Goal: Task Accomplishment & Management: Manage account settings

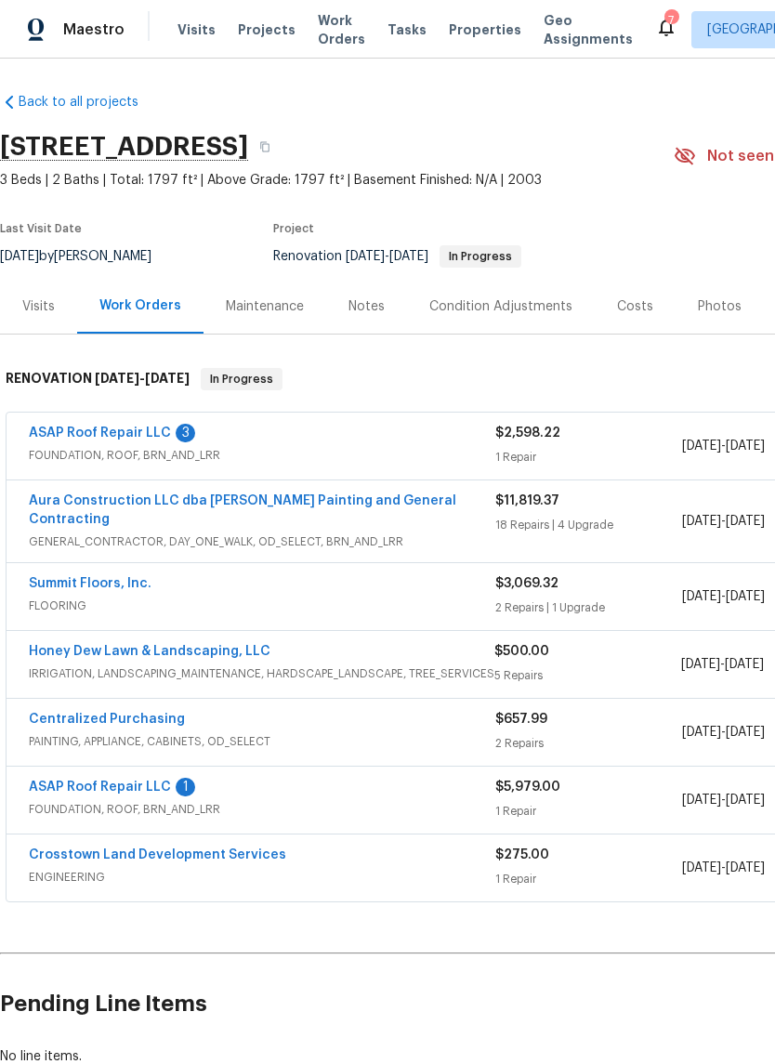
scroll to position [3, 0]
click at [122, 645] on link "Honey Dew Lawn & Landscaping, LLC" at bounding box center [150, 651] width 242 height 13
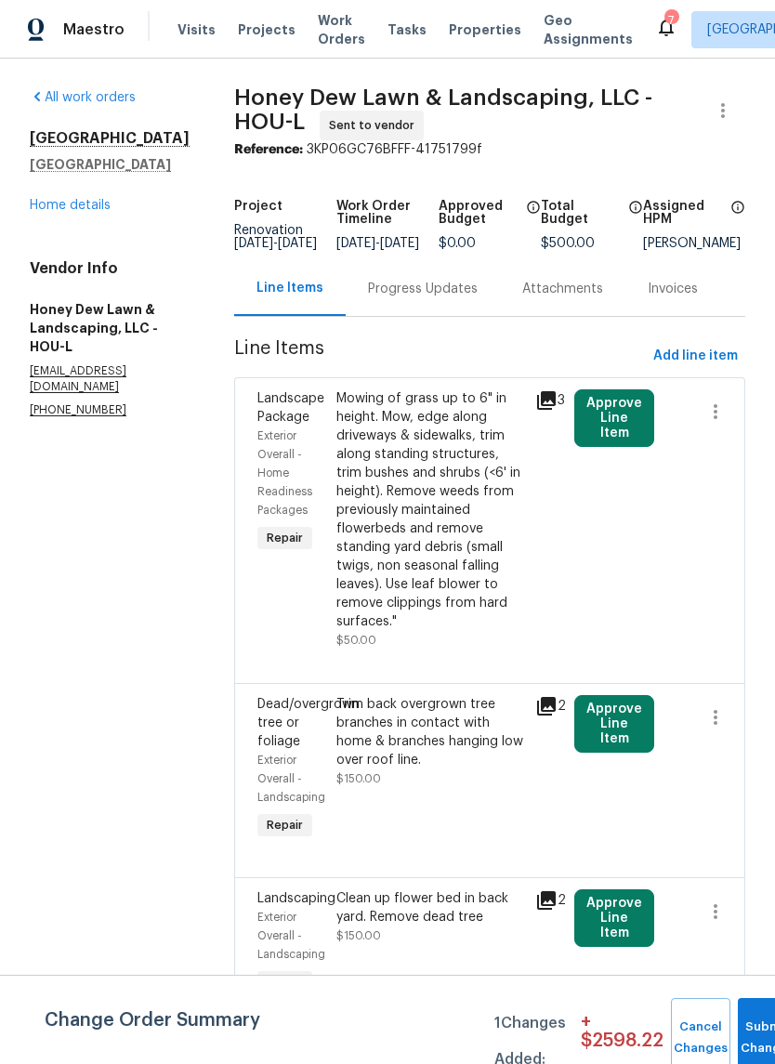
click at [635, 418] on button "Approve Line Item" at bounding box center [615, 419] width 80 height 58
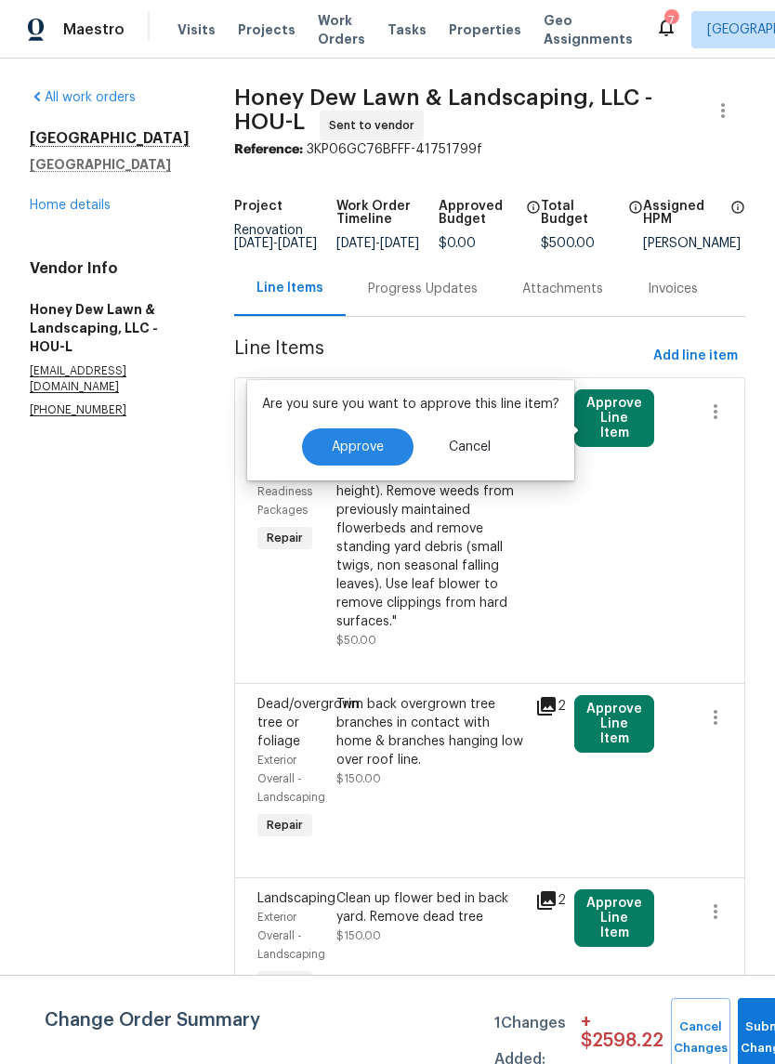
click at [366, 446] on span "Approve" at bounding box center [358, 448] width 52 height 14
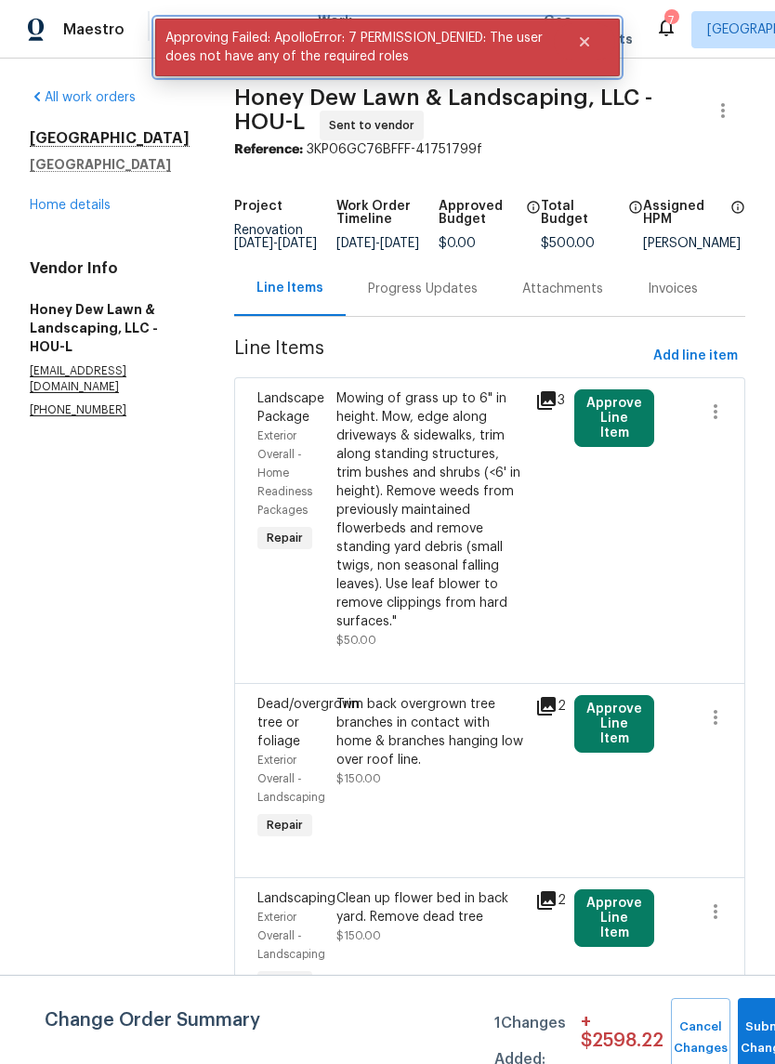
click at [588, 36] on icon "Close" at bounding box center [584, 41] width 15 height 15
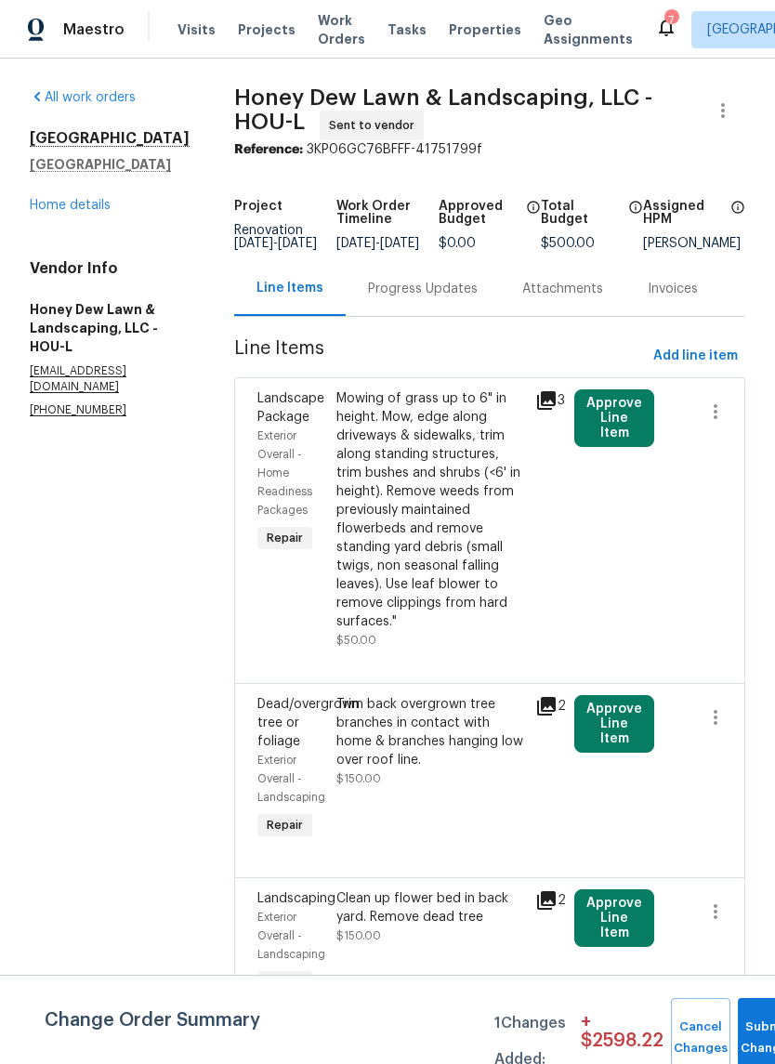
click at [472, 556] on div "Mowing of grass up to 6" in height. Mow, edge along driveways & sidewalks, trim…" at bounding box center [430, 511] width 187 height 242
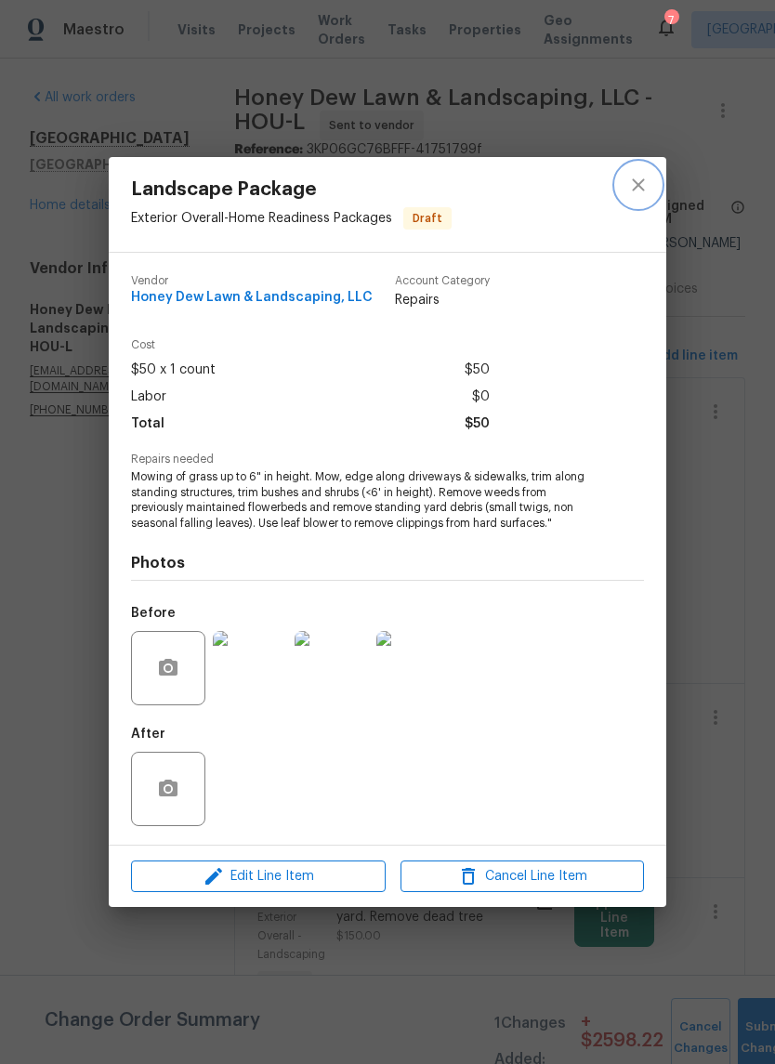
click at [636, 197] on button "close" at bounding box center [638, 185] width 45 height 45
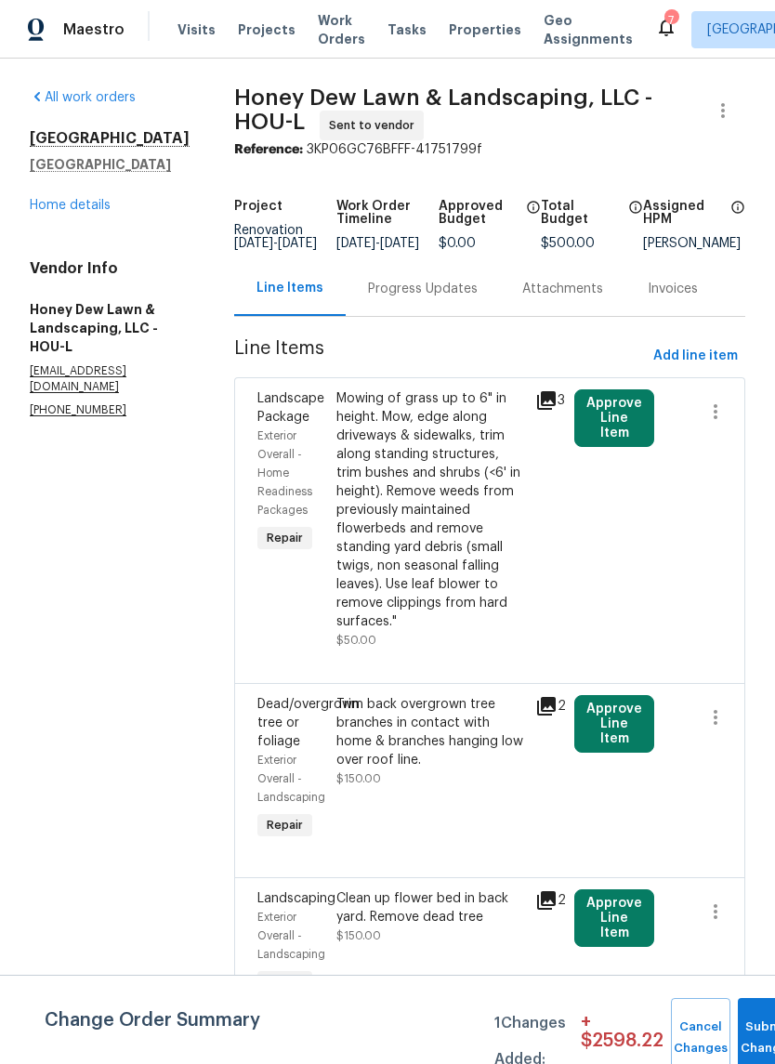
click at [179, 525] on section "All work orders 1410 Waterside Village Dr Richmond, TX 77407 Home details Vendo…" at bounding box center [110, 748] width 160 height 1321
click at [728, 114] on icon "button" at bounding box center [723, 110] width 22 height 22
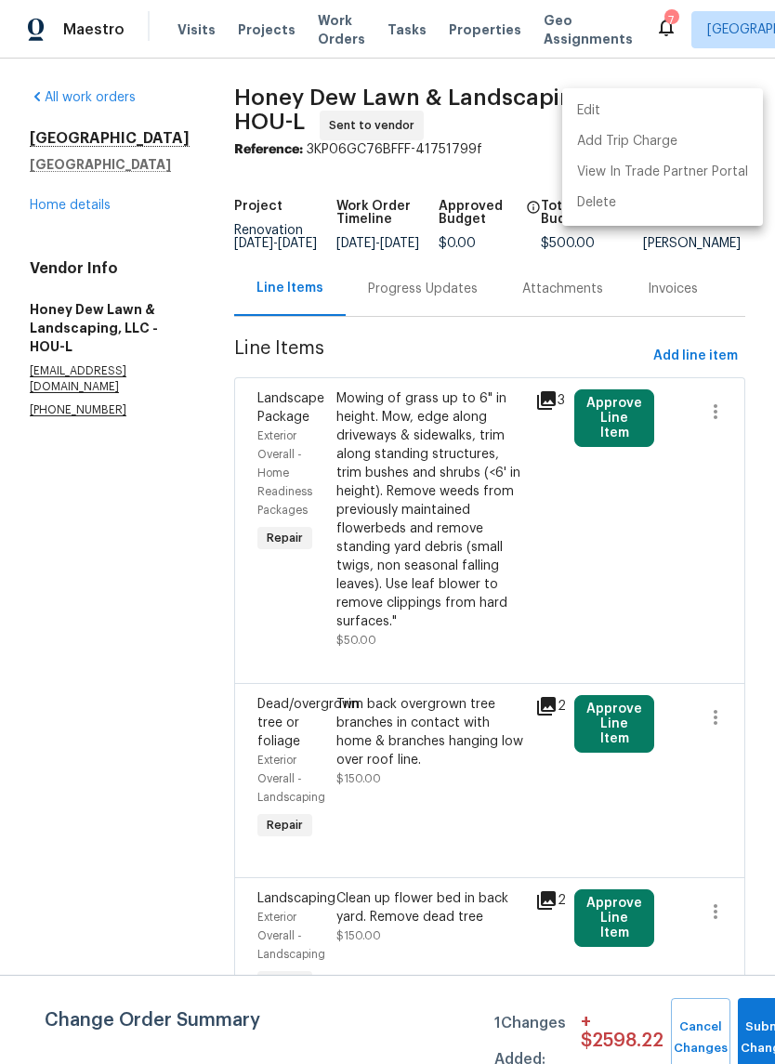
click at [193, 576] on div at bounding box center [387, 532] width 775 height 1064
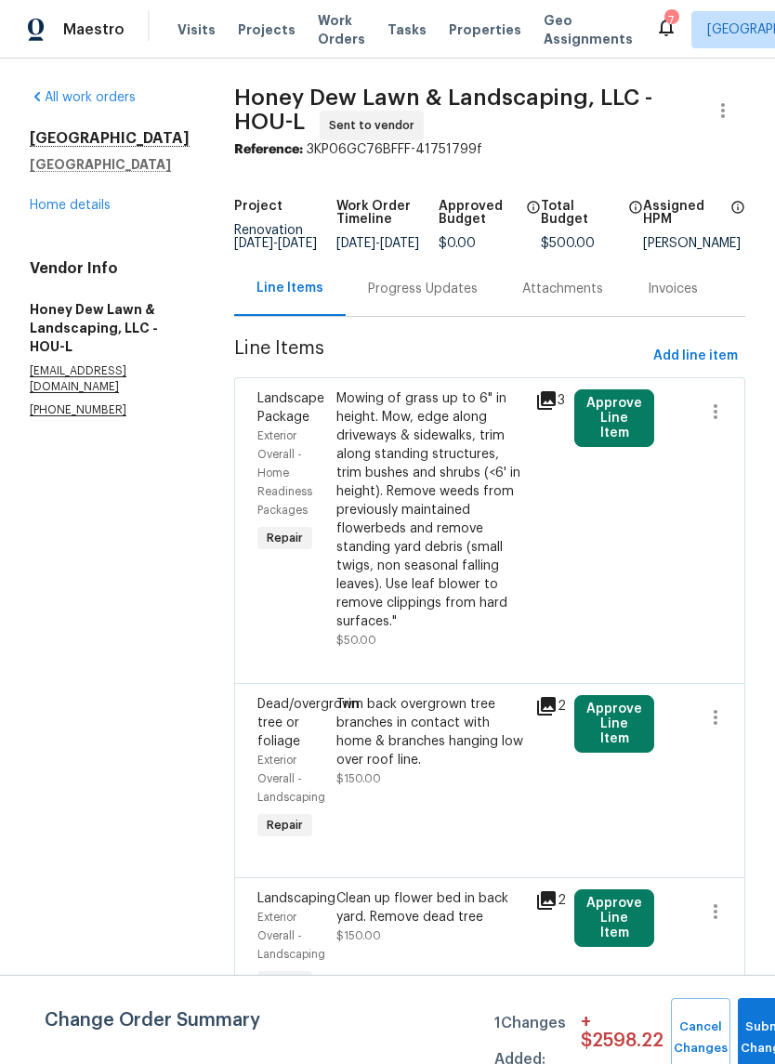
click at [117, 205] on div "1410 Waterside Village Dr Richmond, TX 77407 Home details" at bounding box center [110, 172] width 160 height 86
click at [73, 209] on link "Home details" at bounding box center [70, 205] width 81 height 13
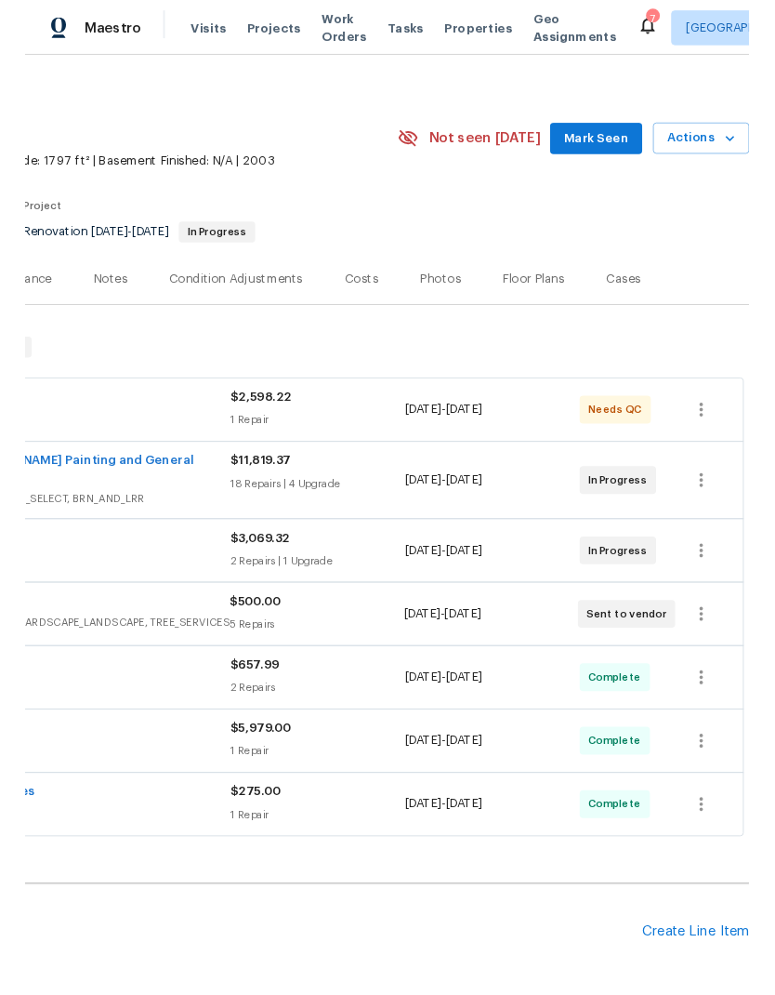
scroll to position [11, 275]
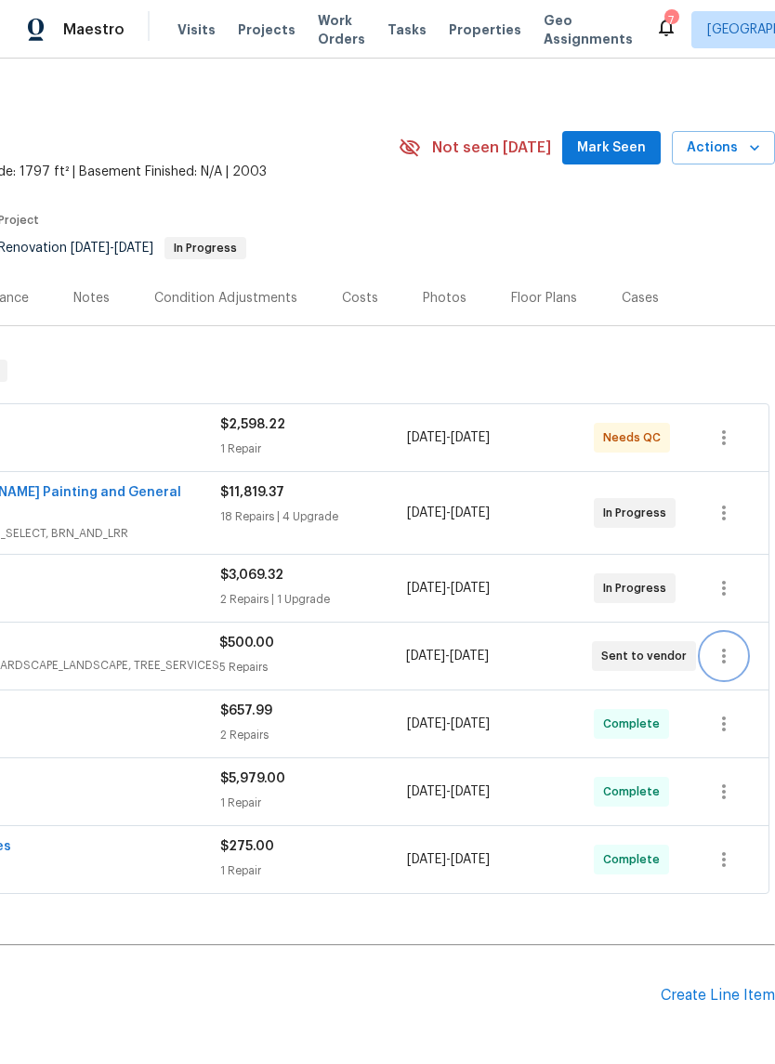
click at [726, 645] on icon "button" at bounding box center [724, 656] width 22 height 22
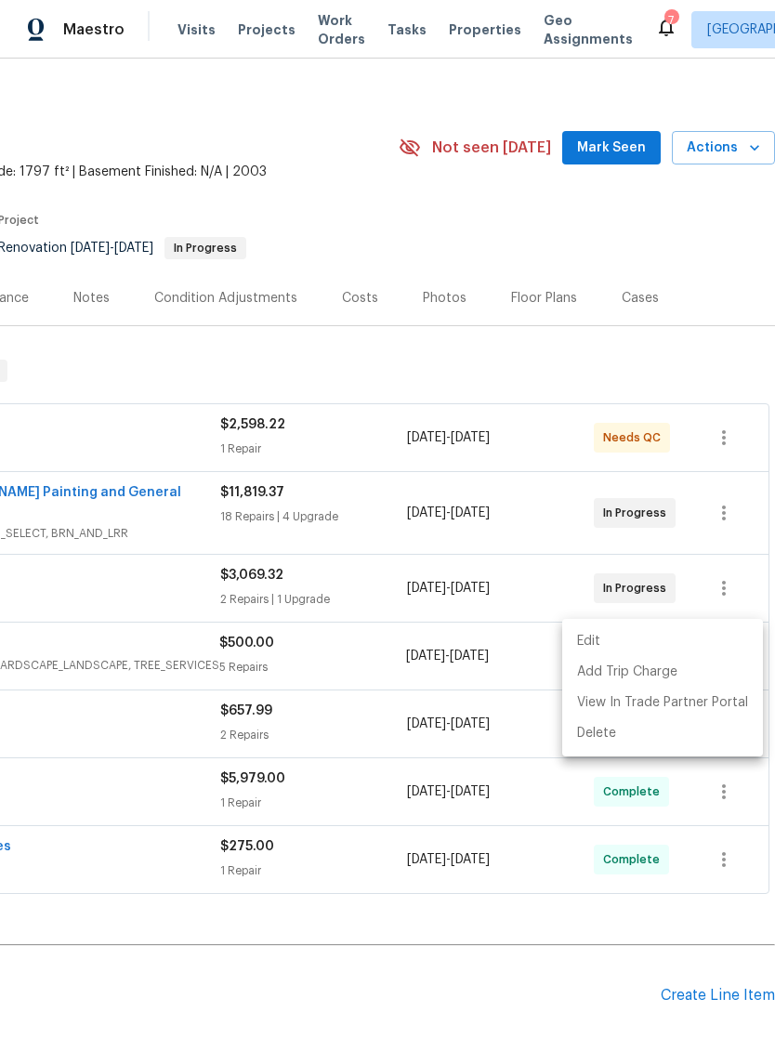
click at [698, 347] on div at bounding box center [387, 532] width 775 height 1064
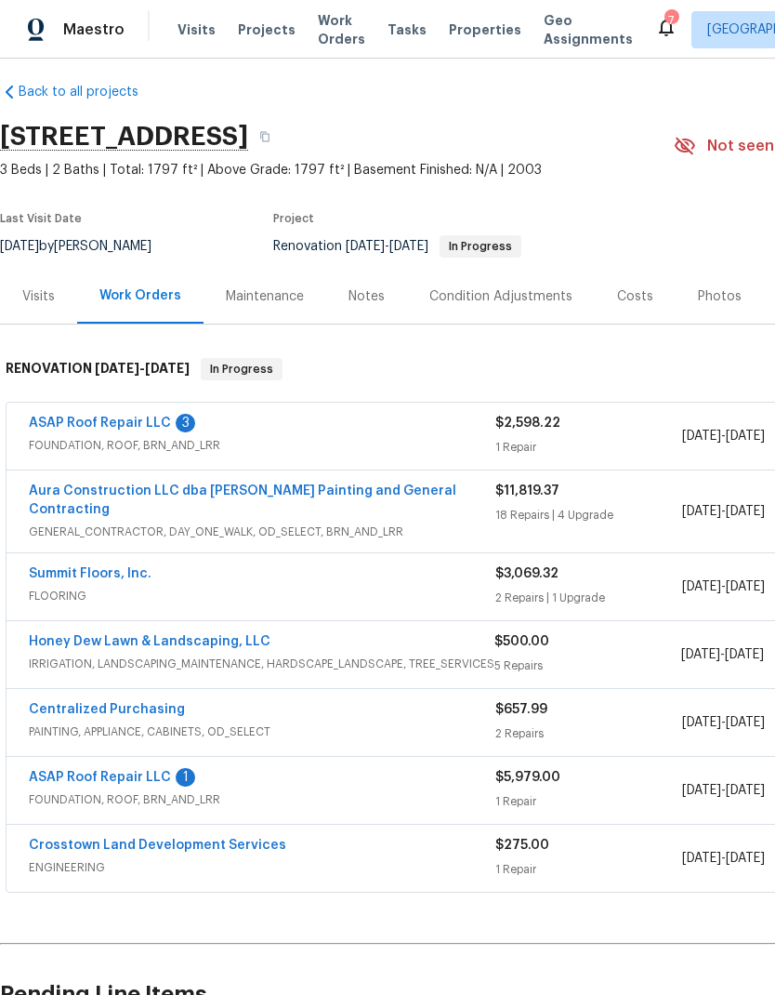
scroll to position [13, 0]
click at [216, 635] on link "Honey Dew Lawn & Landscaping, LLC" at bounding box center [150, 641] width 242 height 13
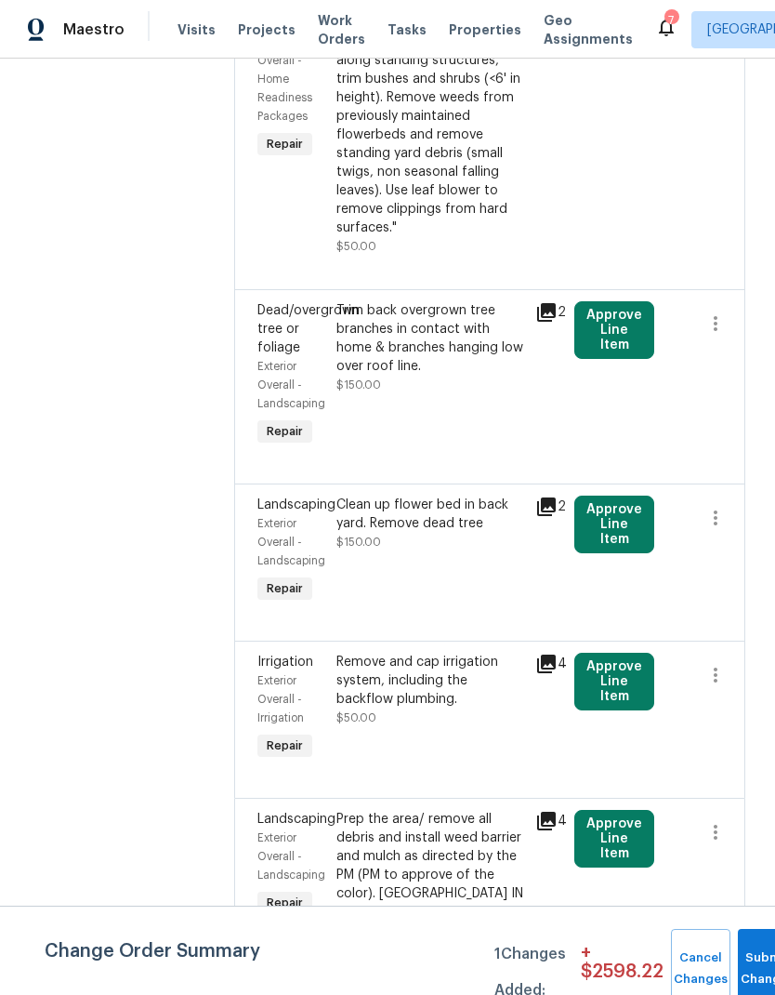
scroll to position [392, 0]
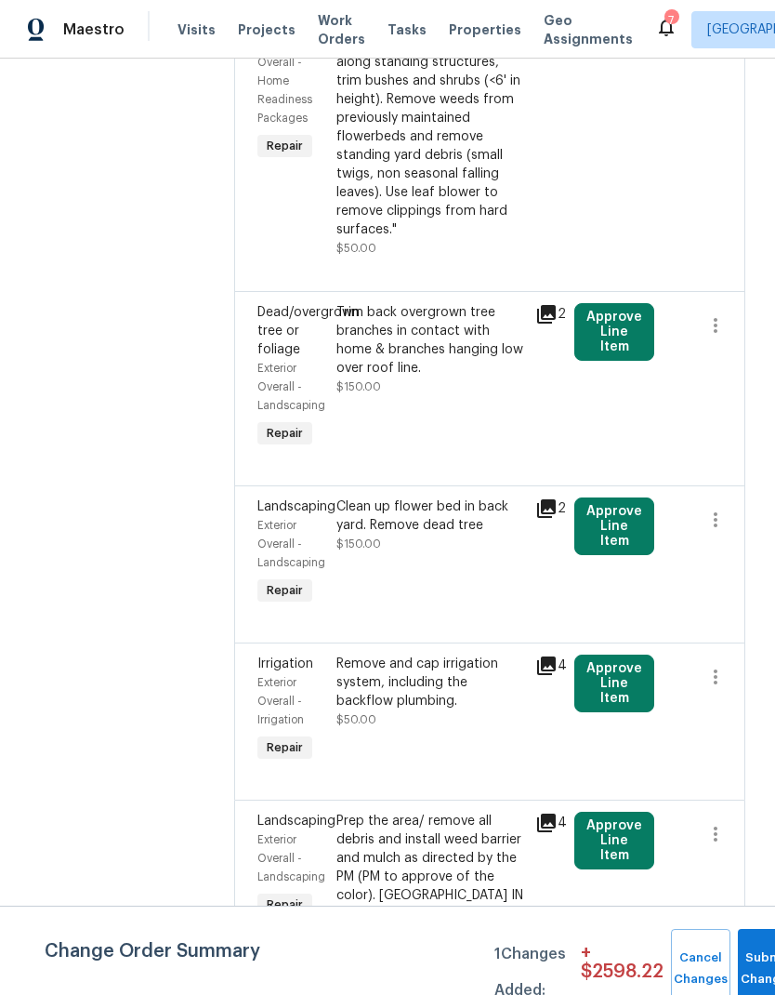
click at [454, 872] on div "Prep the area/ remove all debris and install weed barrier and mulch as directed…" at bounding box center [430, 877] width 187 height 130
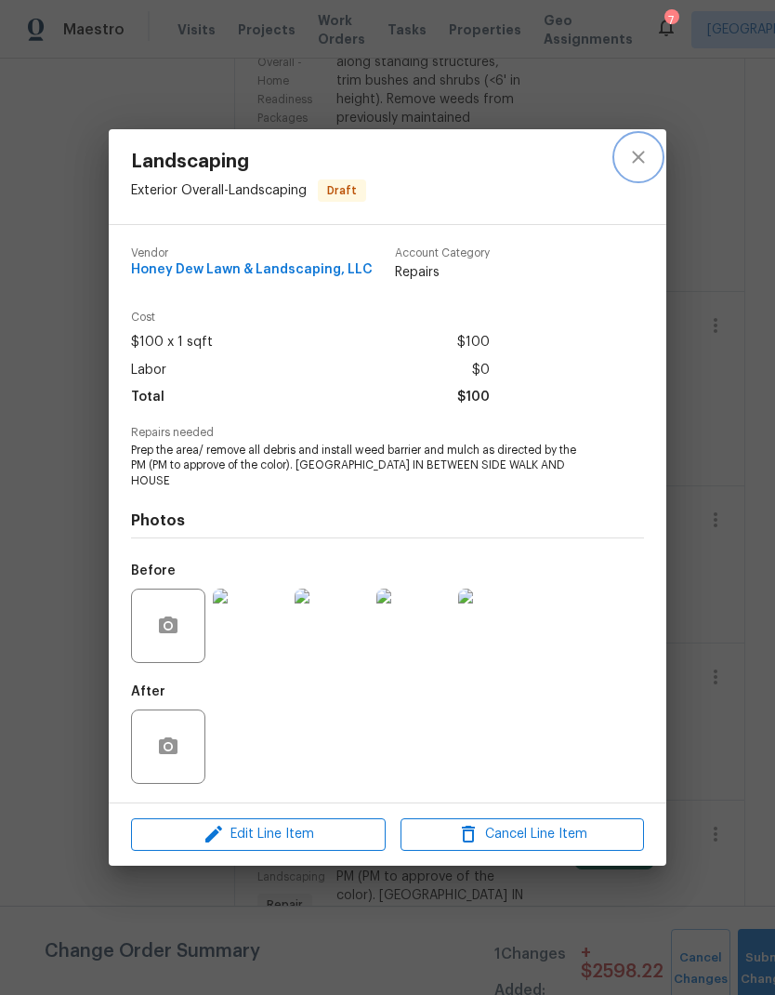
click at [640, 162] on icon "close" at bounding box center [638, 158] width 12 height 12
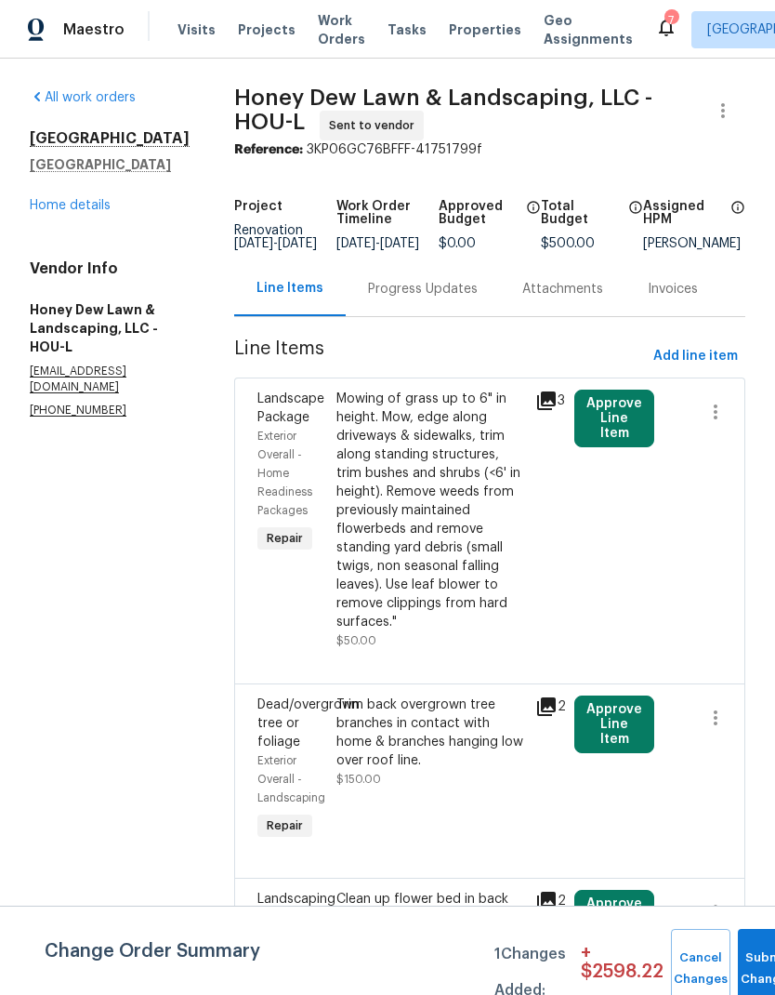
scroll to position [0, 0]
click at [756, 966] on span "Submit Changes" at bounding box center [767, 968] width 41 height 43
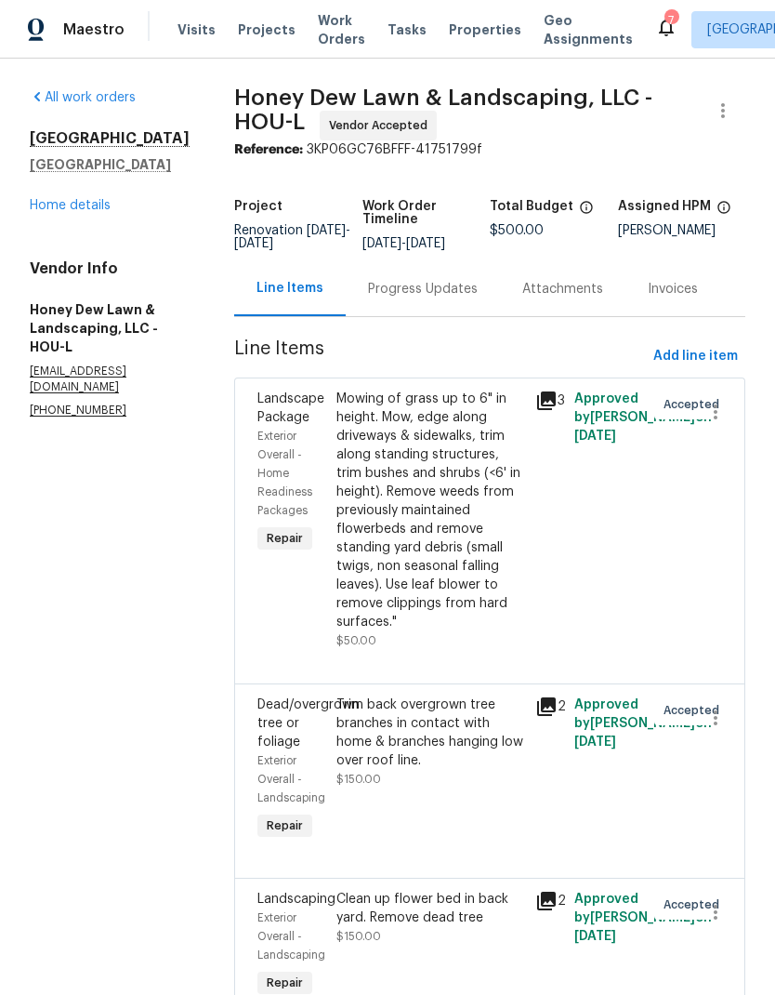
click at [94, 206] on link "Home details" at bounding box center [70, 205] width 81 height 13
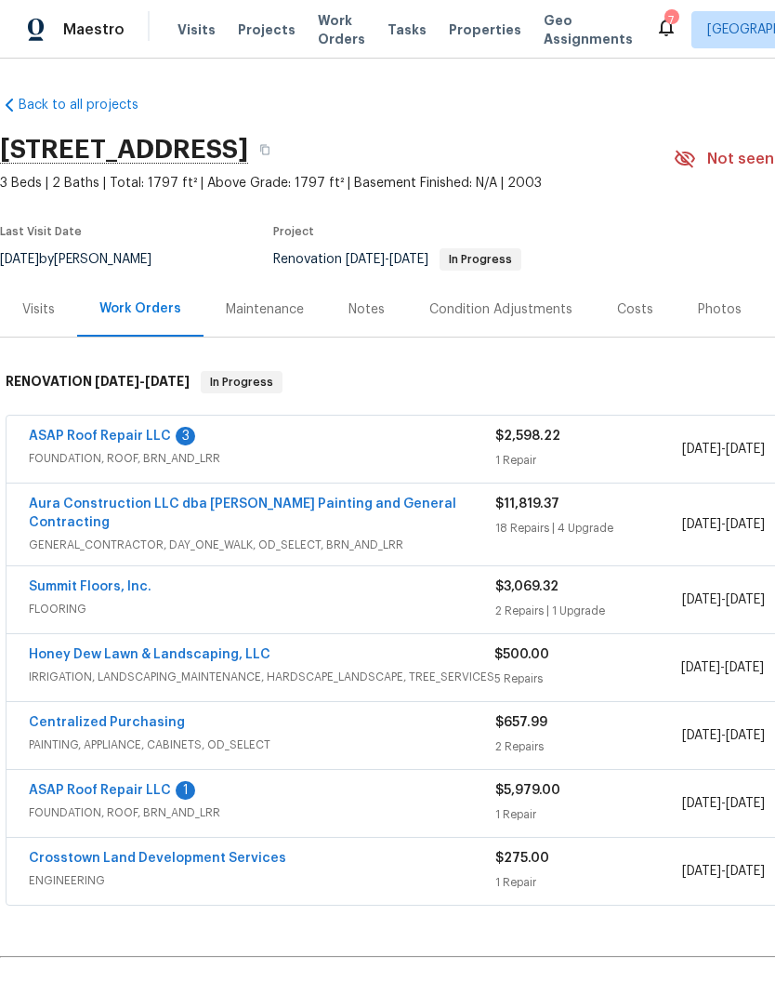
click at [152, 435] on link "ASAP Roof Repair LLC" at bounding box center [100, 436] width 142 height 13
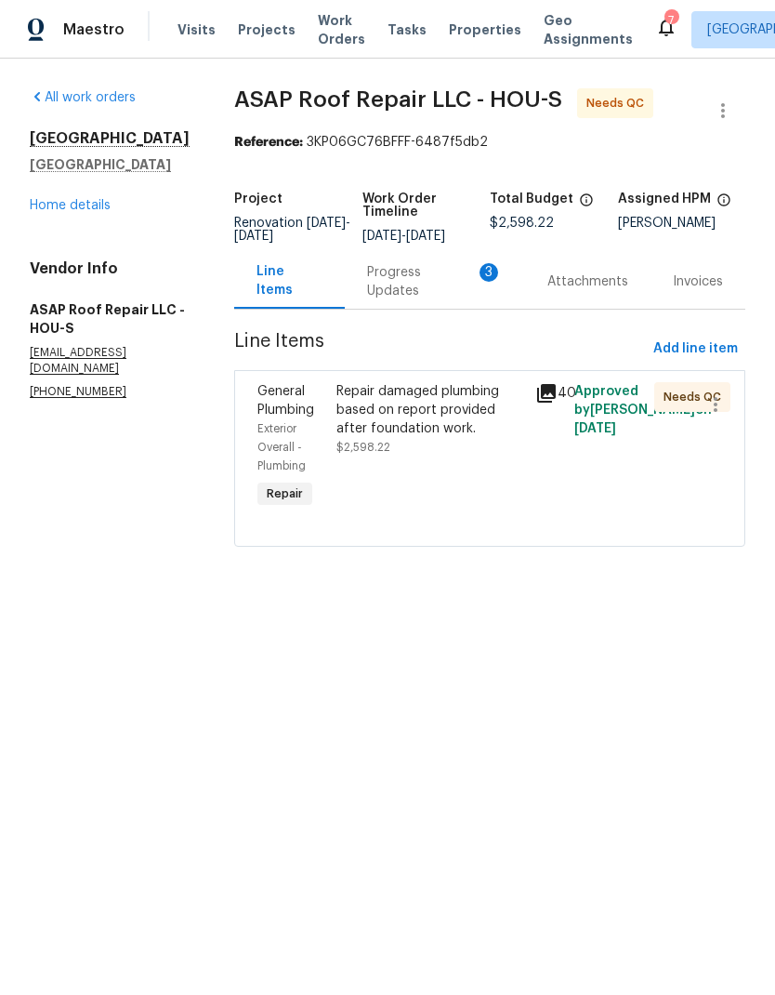
click at [537, 403] on icon at bounding box center [546, 393] width 19 height 19
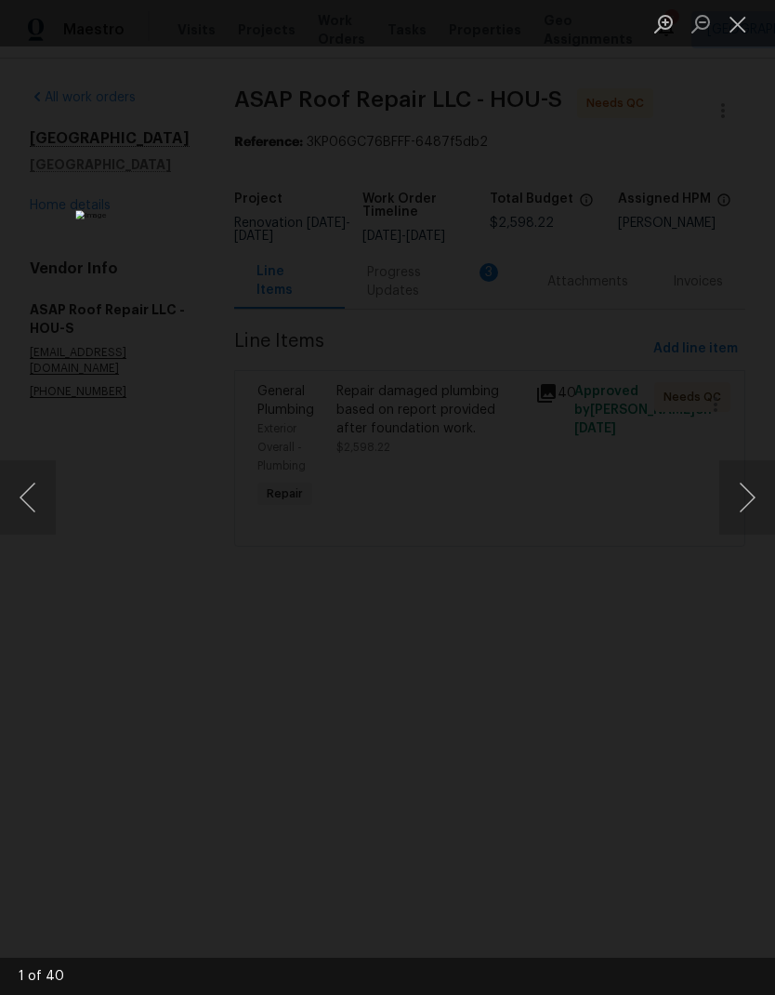
click at [752, 505] on button "Next image" at bounding box center [748, 497] width 56 height 74
click at [742, 515] on button "Next image" at bounding box center [748, 497] width 56 height 74
click at [734, 508] on button "Next image" at bounding box center [748, 497] width 56 height 74
click at [733, 514] on button "Next image" at bounding box center [748, 497] width 56 height 74
click at [728, 513] on button "Next image" at bounding box center [748, 497] width 56 height 74
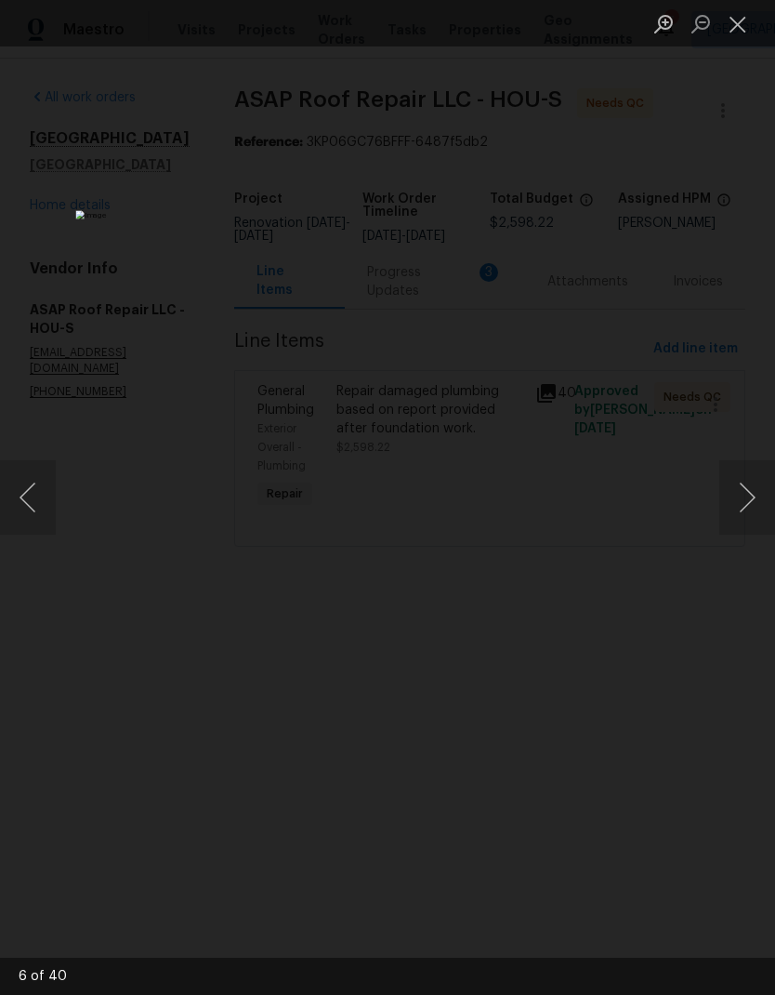
click at [732, 510] on button "Next image" at bounding box center [748, 497] width 56 height 74
click at [723, 508] on button "Next image" at bounding box center [748, 497] width 56 height 74
click at [731, 509] on button "Next image" at bounding box center [748, 497] width 56 height 74
click at [730, 504] on button "Next image" at bounding box center [748, 497] width 56 height 74
click at [730, 505] on button "Next image" at bounding box center [748, 497] width 56 height 74
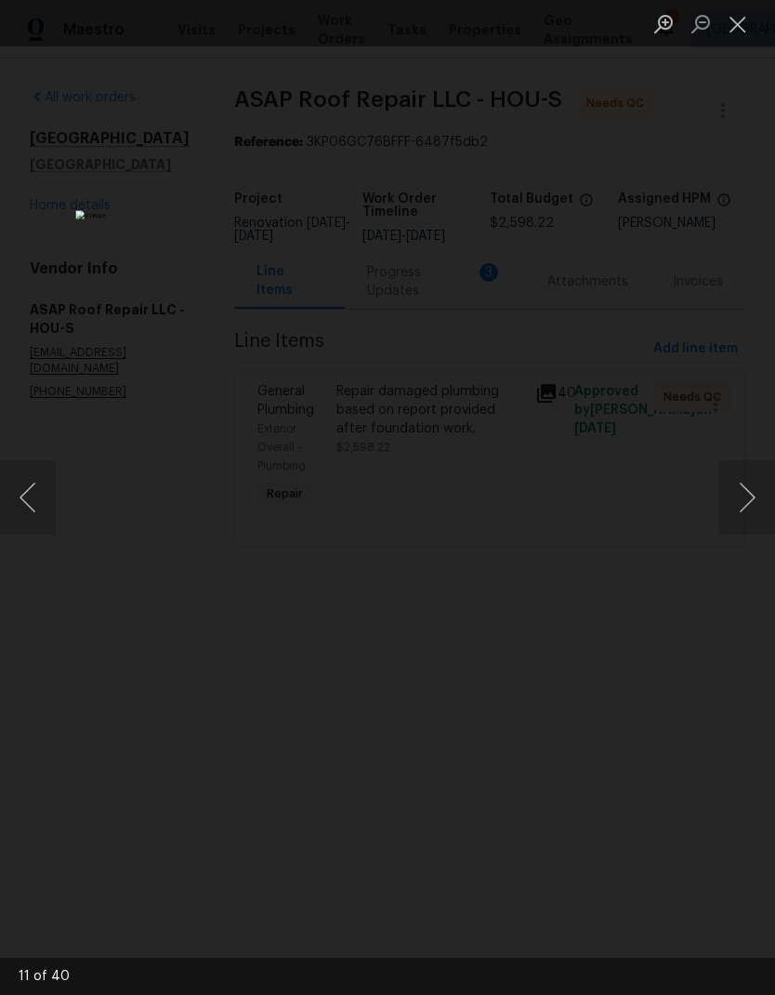
click at [730, 514] on button "Next image" at bounding box center [748, 497] width 56 height 74
click at [730, 504] on button "Next image" at bounding box center [748, 497] width 56 height 74
click at [40, 494] on button "Previous image" at bounding box center [28, 497] width 56 height 74
click at [747, 25] on button "Close lightbox" at bounding box center [738, 23] width 37 height 33
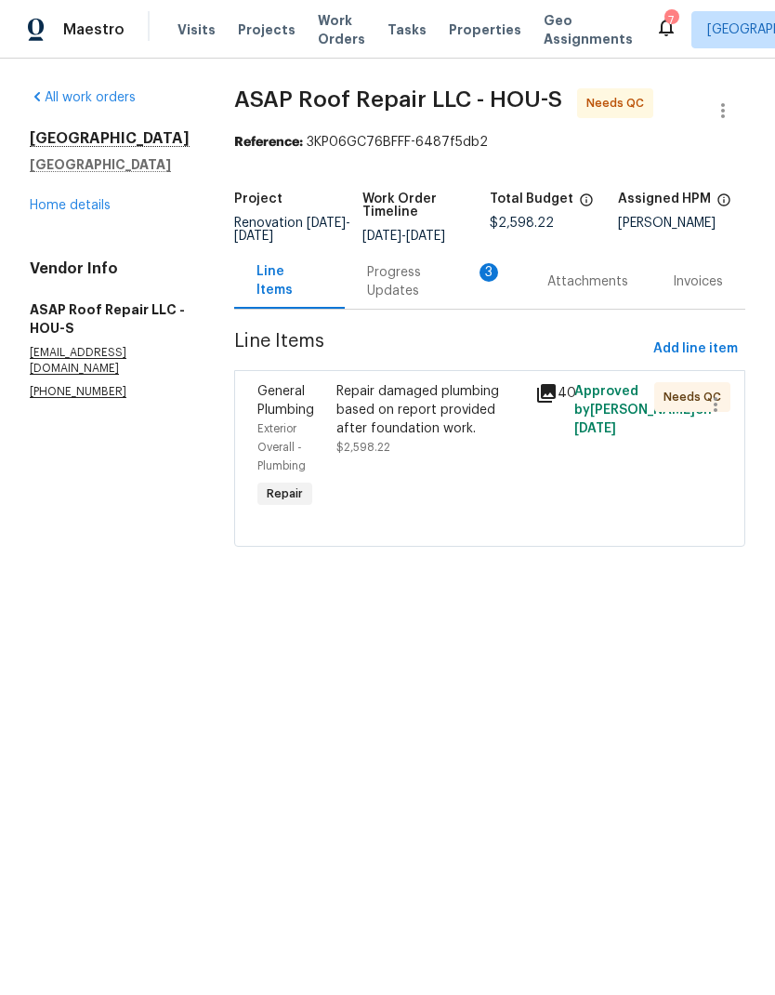
click at [436, 284] on div "Progress Updates 3" at bounding box center [435, 281] width 180 height 55
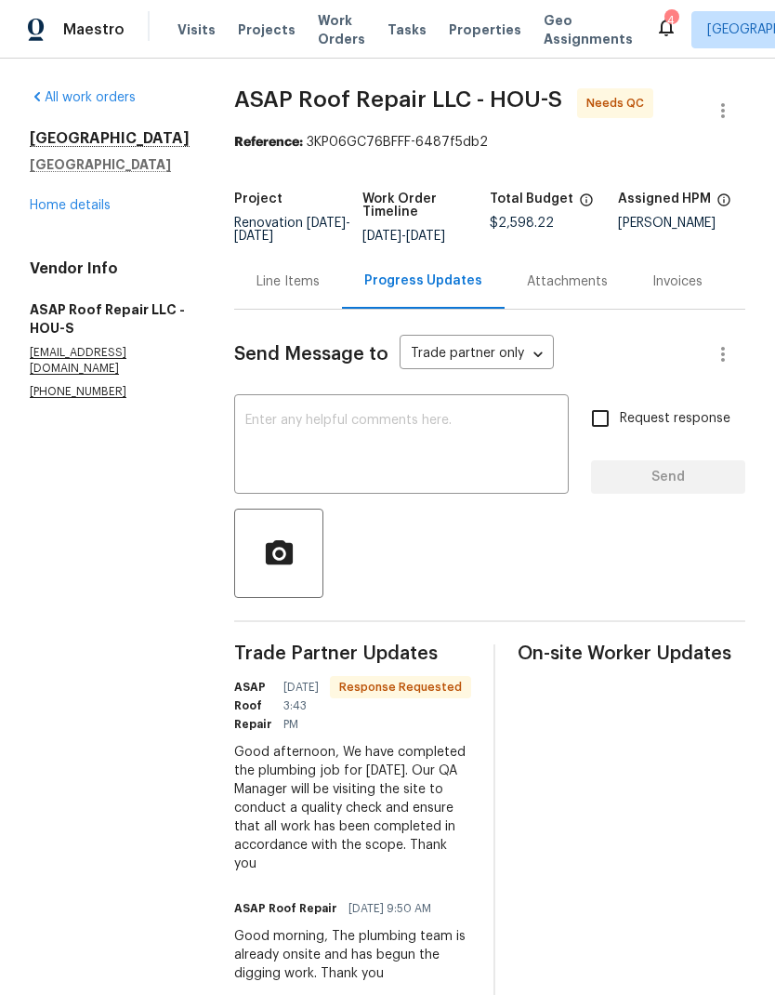
click at [443, 471] on textarea at bounding box center [401, 446] width 312 height 65
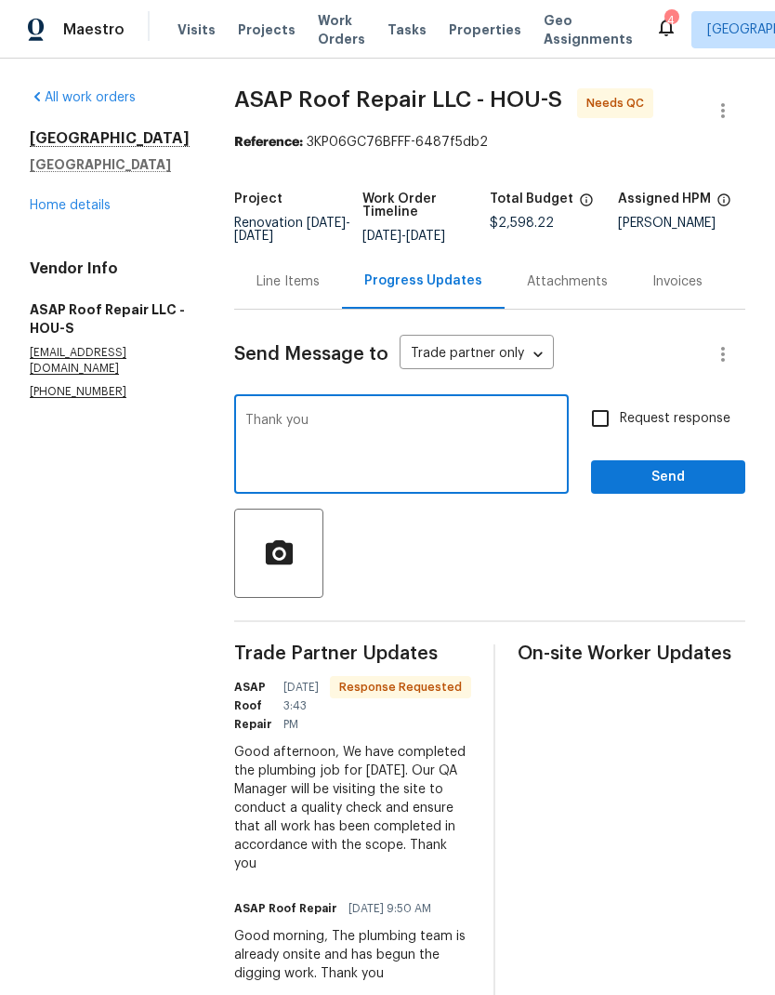
type textarea "Thank you"
click at [691, 484] on span "Send" at bounding box center [668, 477] width 125 height 23
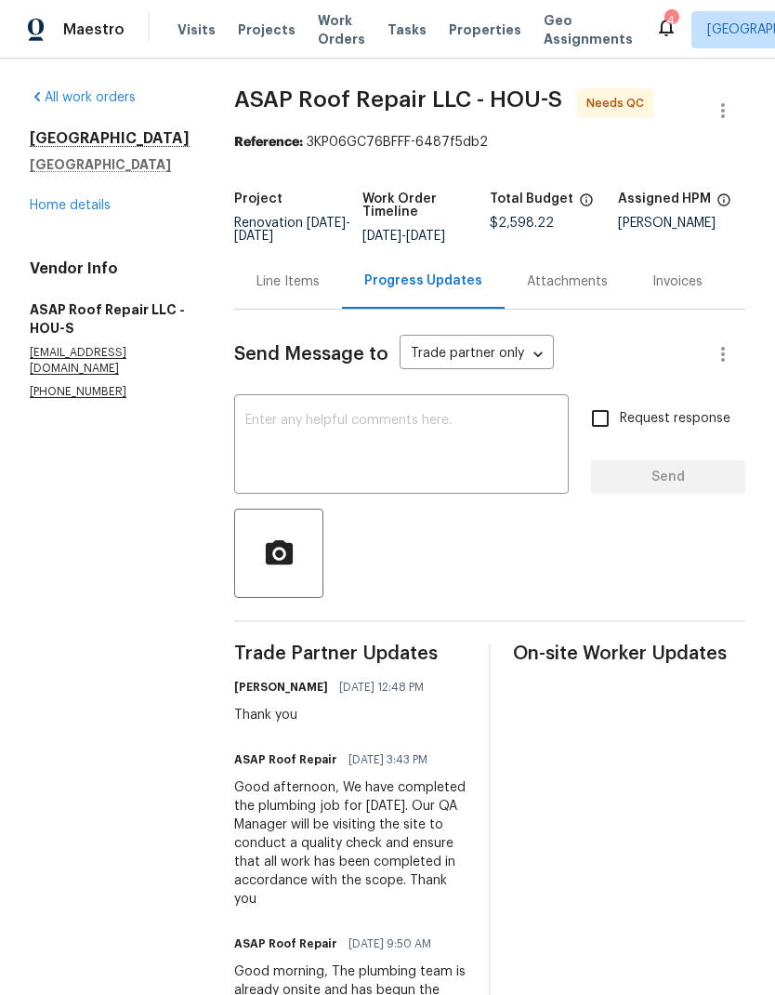
click at [260, 309] on div "Line Items" at bounding box center [288, 281] width 108 height 55
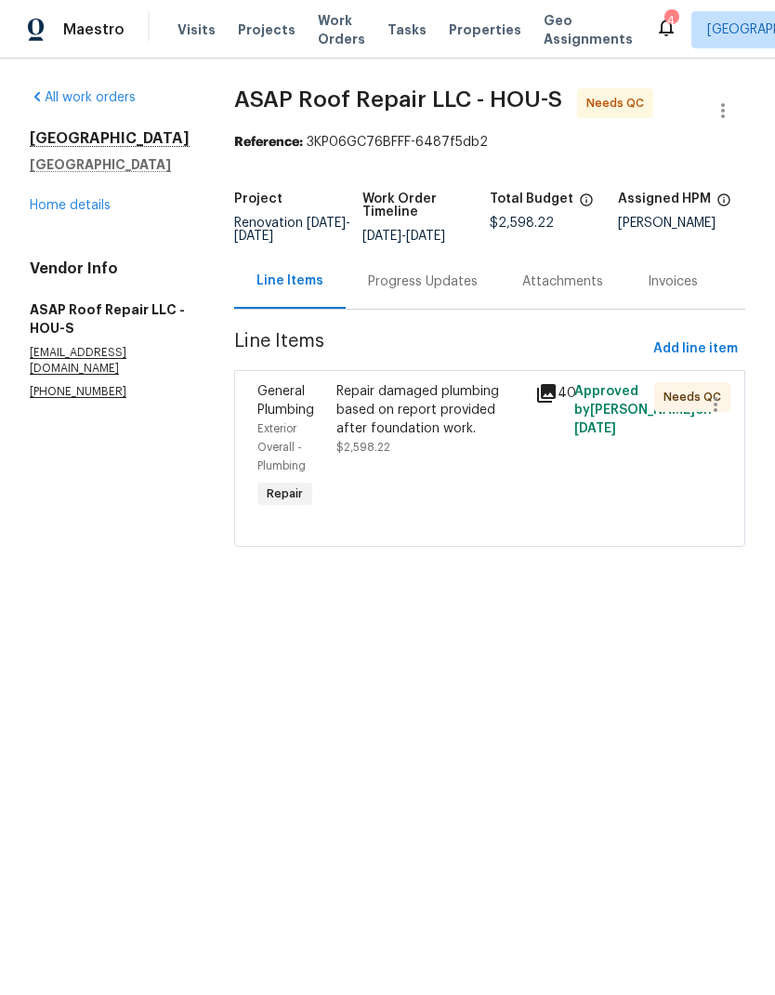
click at [410, 438] on div "Repair damaged plumbing based on report provided after foundation work." at bounding box center [430, 410] width 187 height 56
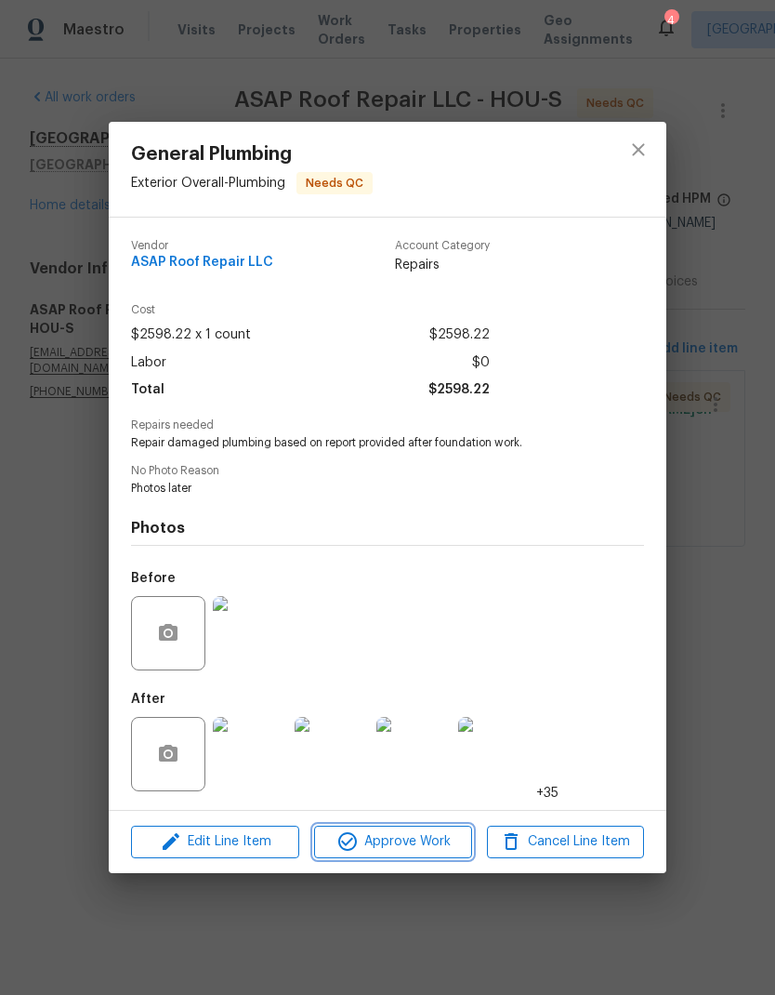
click at [442, 850] on span "Approve Work" at bounding box center [393, 841] width 146 height 23
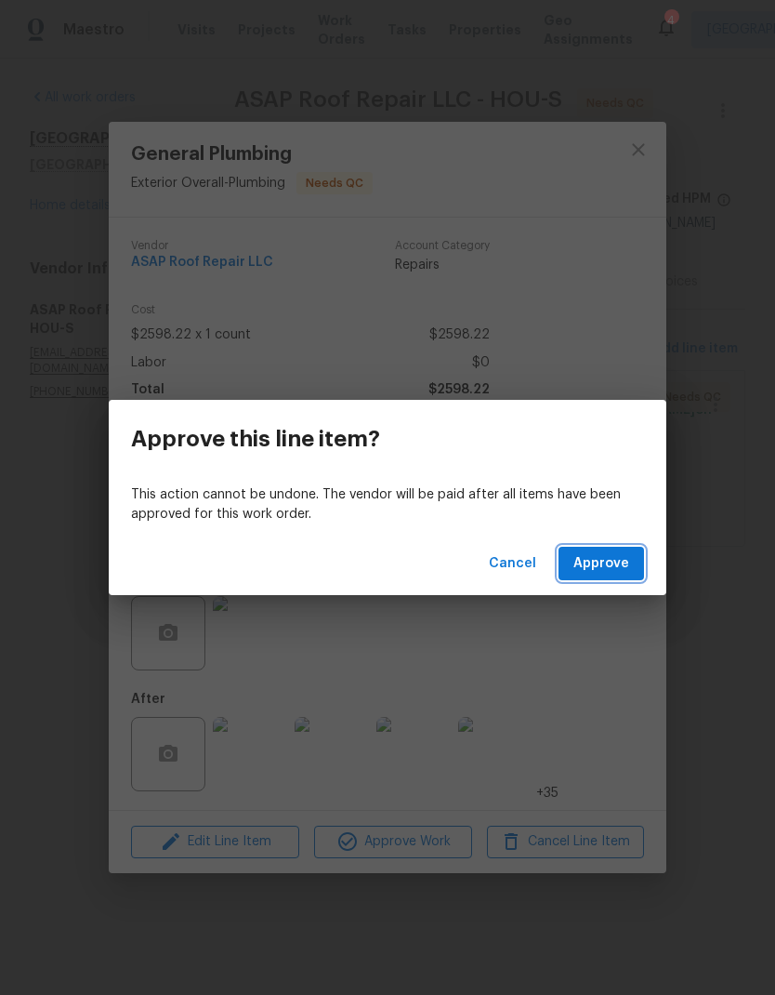
click at [619, 558] on span "Approve" at bounding box center [602, 563] width 56 height 23
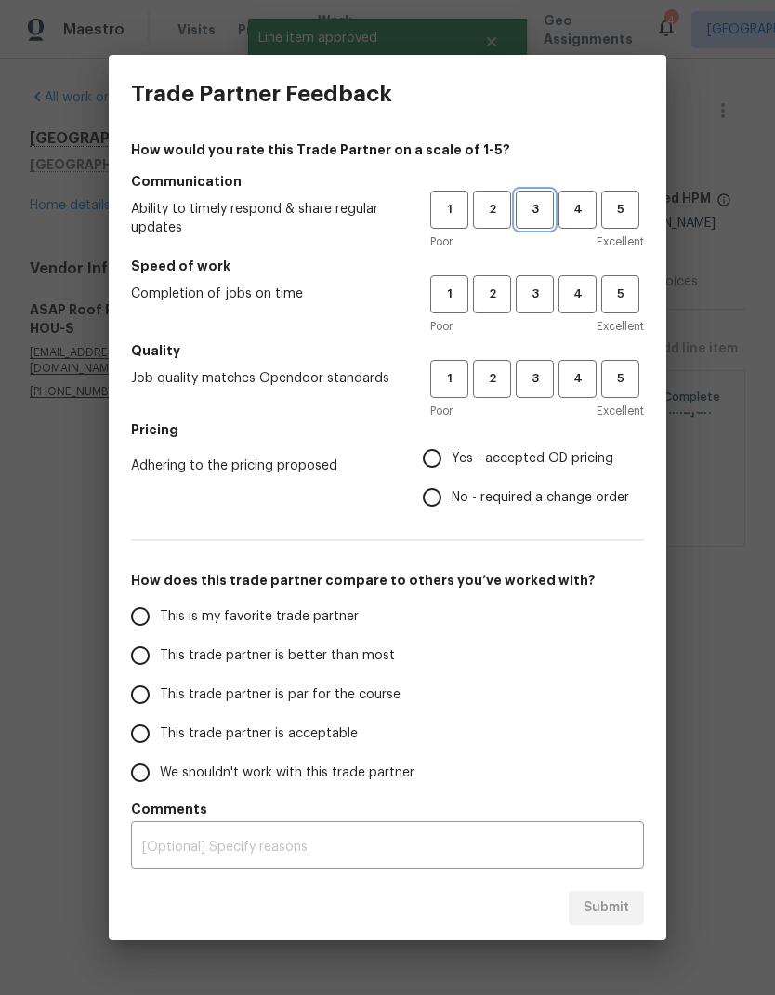
click at [535, 212] on span "3" at bounding box center [535, 209] width 34 height 21
click at [543, 296] on span "3" at bounding box center [535, 294] width 34 height 21
click at [543, 372] on span "3" at bounding box center [535, 378] width 34 height 21
click at [440, 501] on input "No - required a change order" at bounding box center [432, 497] width 39 height 39
radio input "true"
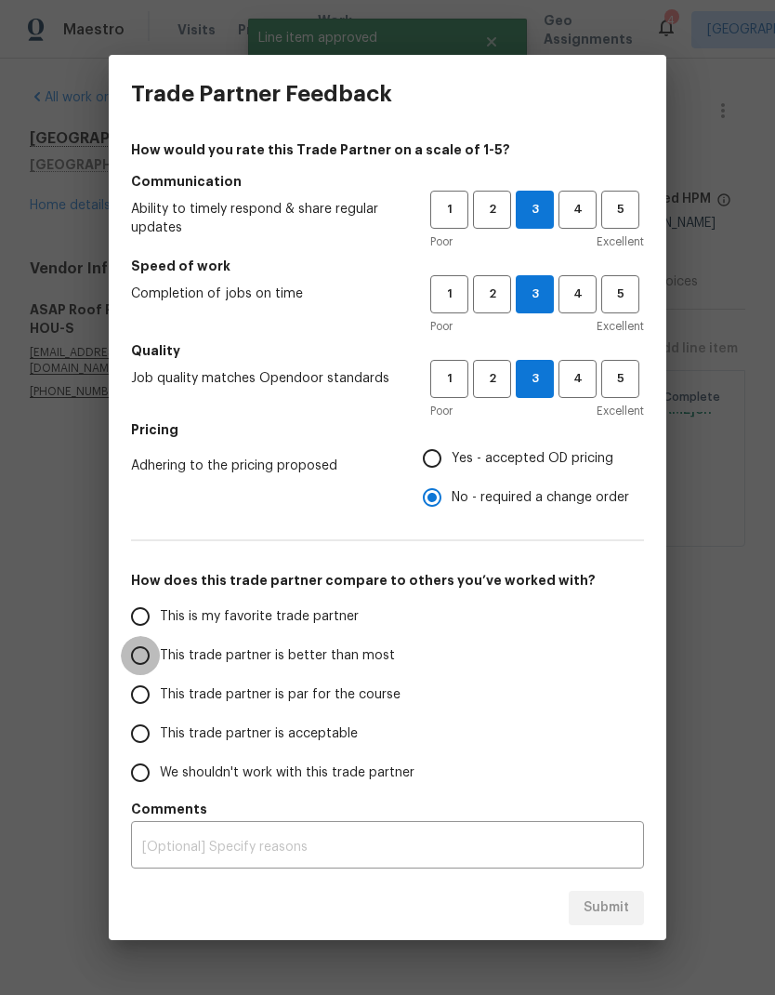
click at [134, 652] on input "This trade partner is better than most" at bounding box center [140, 655] width 39 height 39
click at [628, 892] on button "Submit" at bounding box center [606, 908] width 75 height 34
radio input "true"
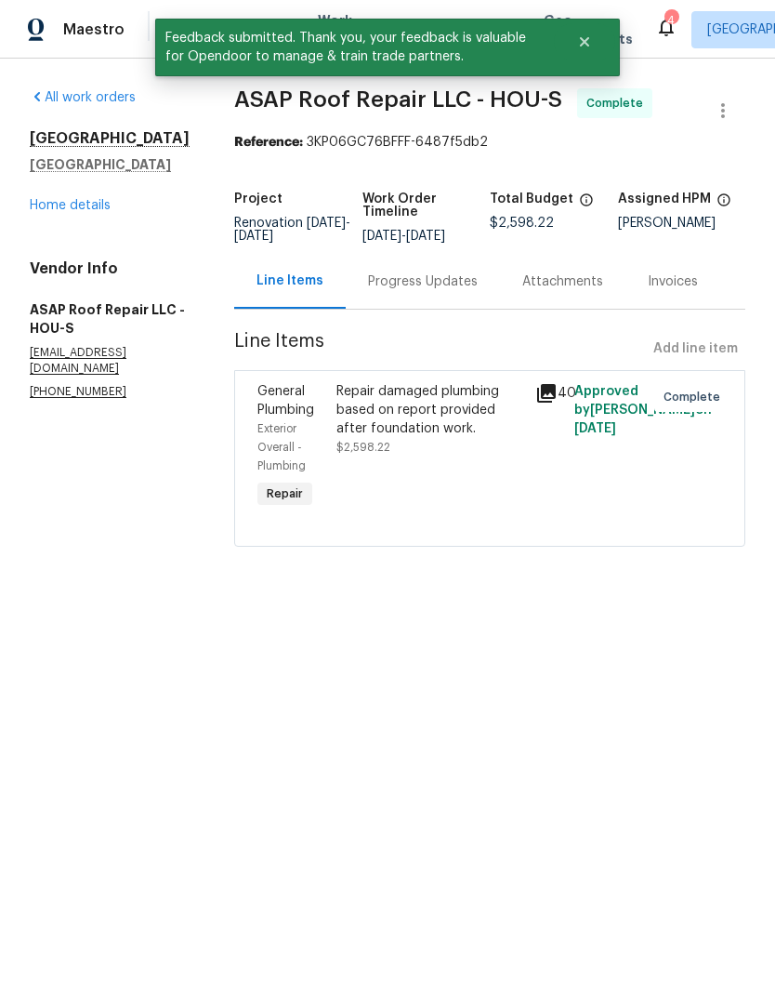
click at [82, 212] on link "Home details" at bounding box center [70, 205] width 81 height 13
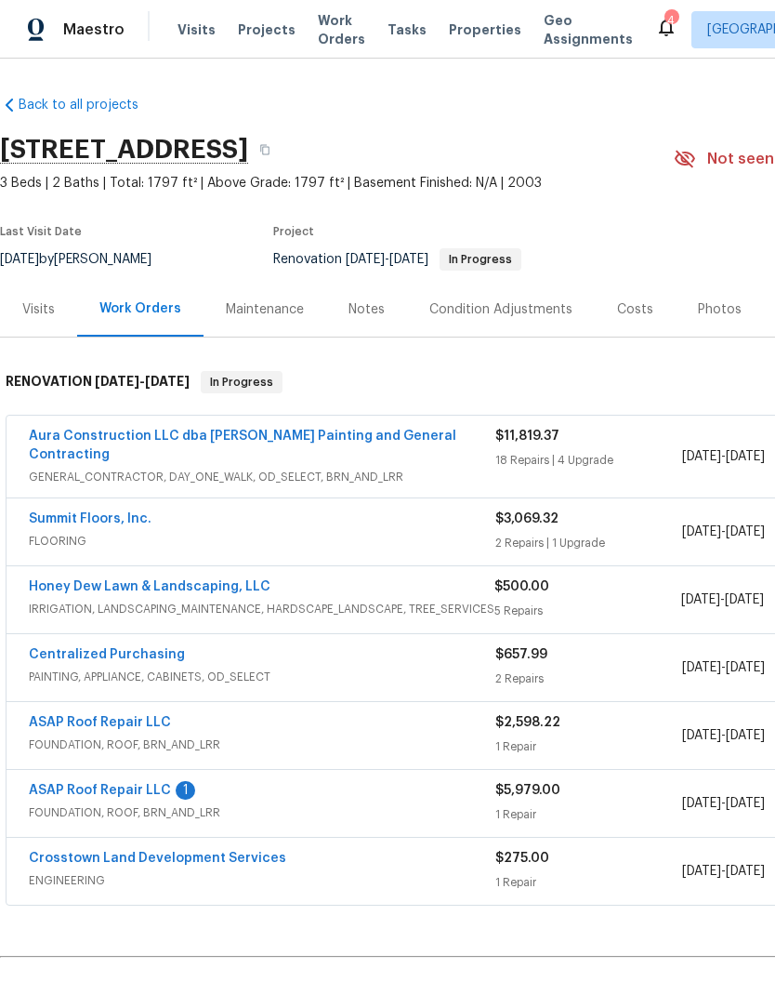
click at [409, 440] on link "Aura Construction LLC dba [PERSON_NAME] Painting and General Contracting" at bounding box center [243, 446] width 428 height 32
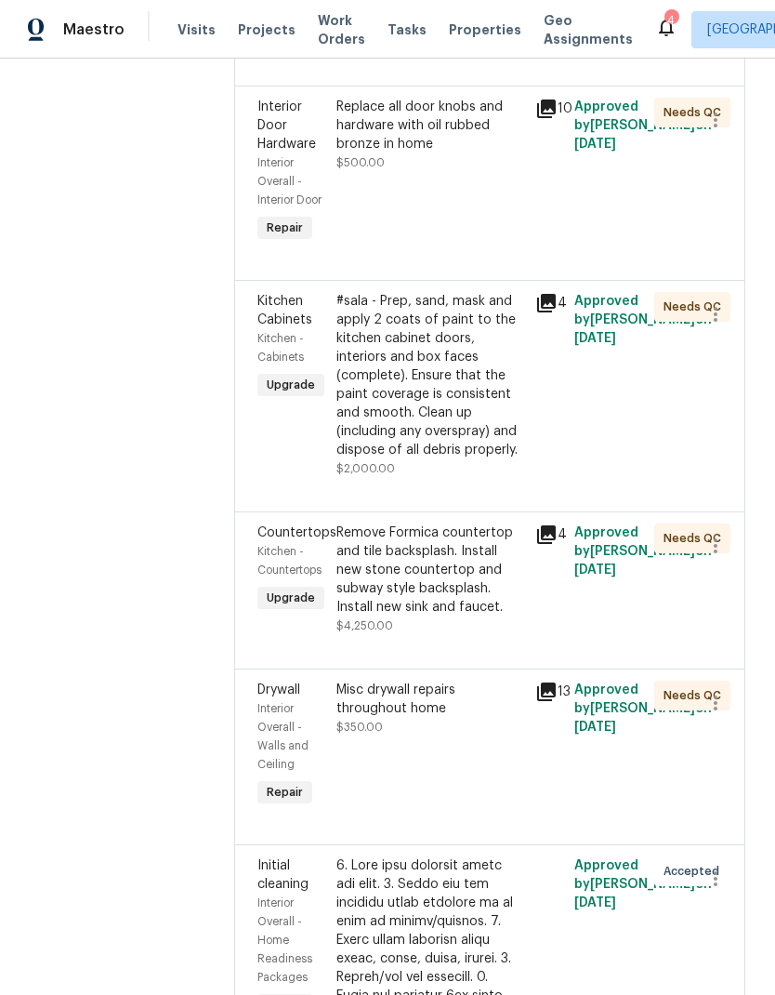
scroll to position [4388, 0]
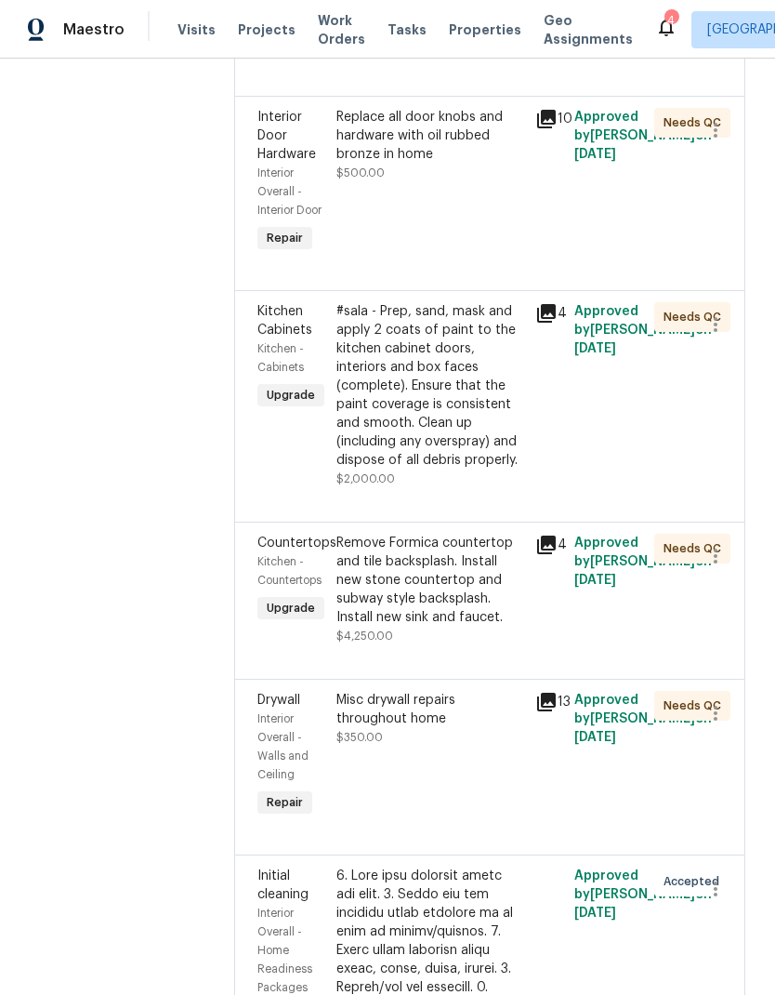
click at [463, 534] on div "Remove Formica countertop and tile backsplash. Install new stone countertop and…" at bounding box center [430, 580] width 187 height 93
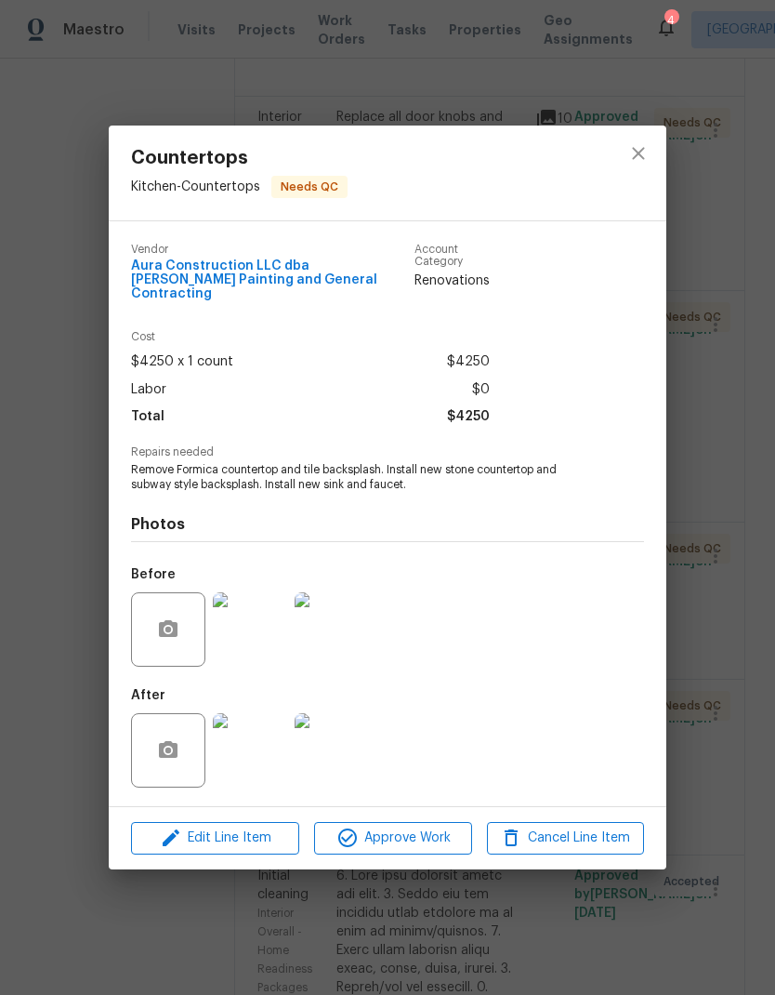
click at [260, 767] on img at bounding box center [250, 750] width 74 height 74
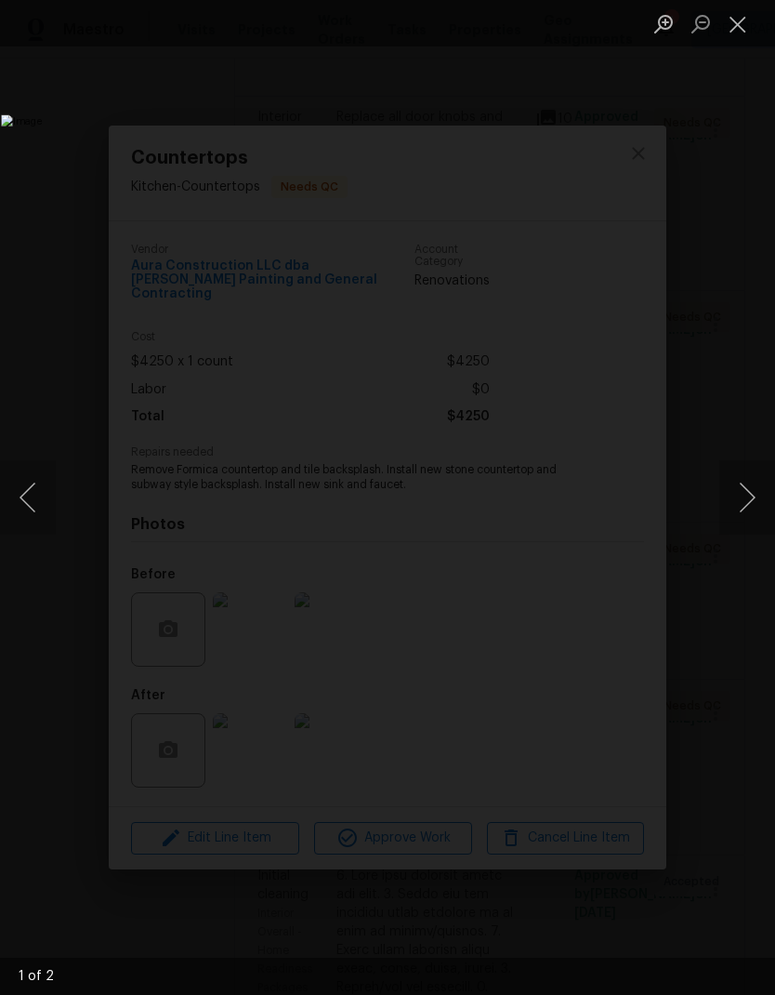
click at [747, 494] on button "Next image" at bounding box center [748, 497] width 56 height 74
